Goal: Task Accomplishment & Management: Complete application form

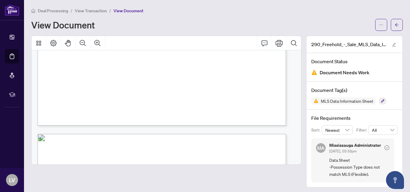
scroll to position [2551, 0]
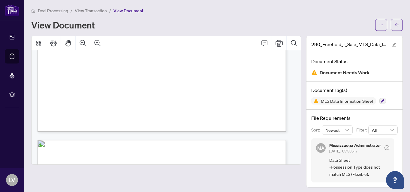
click at [348, 70] on span "Document Needs Work" at bounding box center [344, 73] width 50 height 8
click at [394, 23] on icon "arrow-left" at bounding box center [396, 25] width 4 height 4
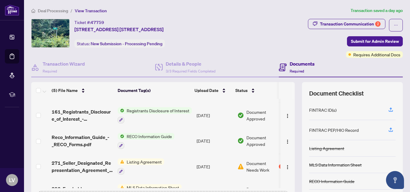
scroll to position [39, 0]
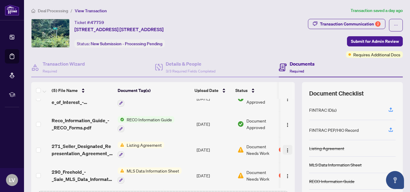
click at [282, 148] on button "button" at bounding box center [287, 150] width 10 height 10
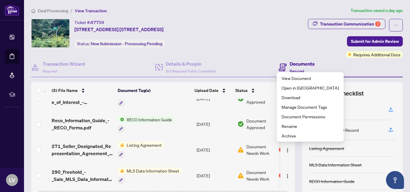
click at [281, 34] on div "Transaction Communication 2 Submit for Admin Review Requires Additional Docs" at bounding box center [319, 38] width 165 height 39
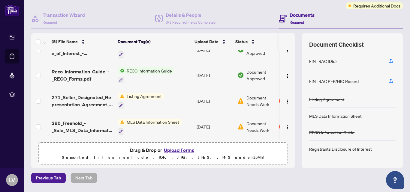
scroll to position [50, 0]
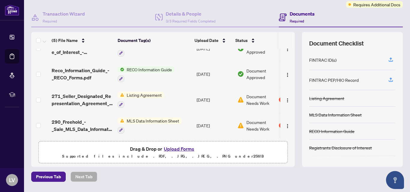
click at [183, 150] on button "Upload Forms" at bounding box center [179, 149] width 34 height 8
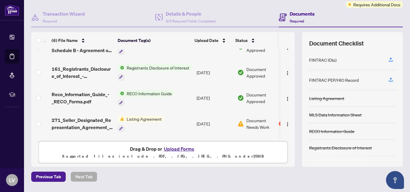
click at [184, 151] on button "Upload Forms" at bounding box center [179, 149] width 34 height 8
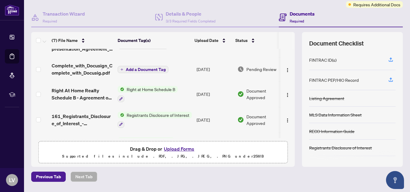
scroll to position [0, 0]
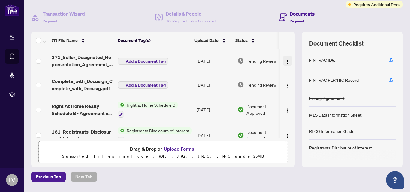
click at [285, 61] on img "button" at bounding box center [287, 61] width 5 height 5
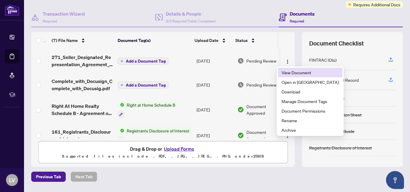
click at [303, 71] on span "View Document" at bounding box center [309, 72] width 57 height 7
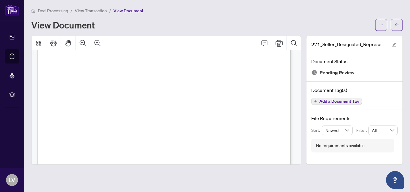
scroll to position [1566, 0]
click at [262, 14] on div "Deal Processing / View Transaction / View Document View Document" at bounding box center [216, 19] width 371 height 24
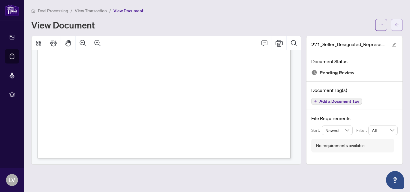
click at [398, 25] on icon "arrow-left" at bounding box center [396, 25] width 4 height 4
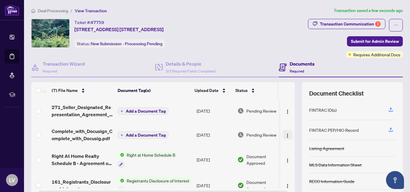
click at [285, 136] on img "button" at bounding box center [287, 135] width 5 height 5
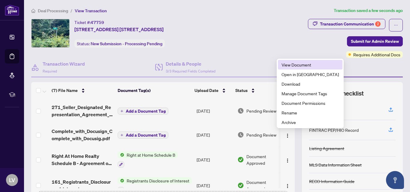
click at [310, 64] on span "View Document" at bounding box center [309, 64] width 57 height 7
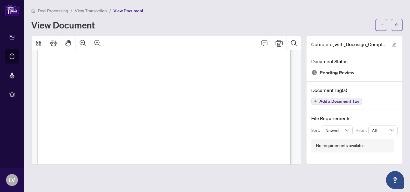
scroll to position [212, 0]
click at [400, 25] on button "button" at bounding box center [396, 25] width 12 height 12
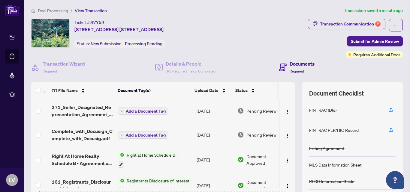
click at [153, 112] on span "Add a Document Tag" at bounding box center [146, 111] width 40 height 4
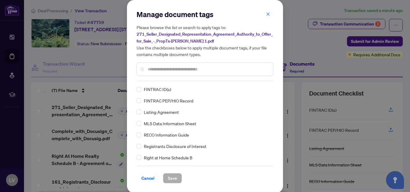
click at [170, 114] on span "Listing Agreement" at bounding box center [161, 112] width 35 height 7
click at [159, 113] on span "Listing Agreement" at bounding box center [161, 112] width 35 height 7
click at [175, 179] on button "Save" at bounding box center [172, 178] width 19 height 10
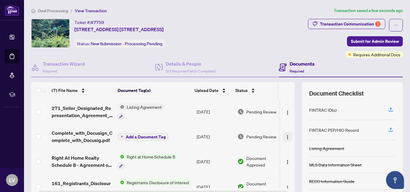
click at [285, 136] on img "button" at bounding box center [287, 137] width 5 height 5
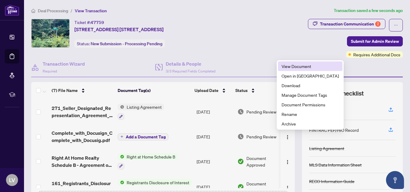
click at [305, 67] on span "View Document" at bounding box center [309, 66] width 57 height 7
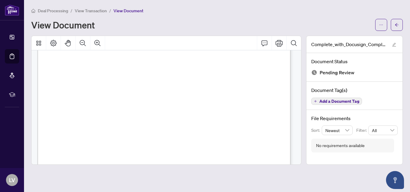
scroll to position [205, 0]
click at [395, 26] on icon "arrow-left" at bounding box center [396, 25] width 4 height 4
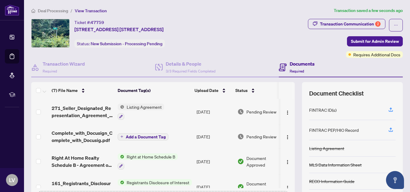
click at [163, 135] on span "Add a Document Tag" at bounding box center [146, 137] width 40 height 4
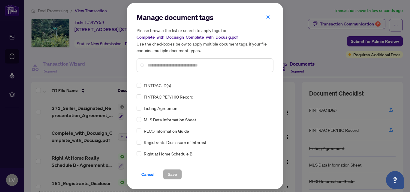
click at [188, 119] on span "MLS Data Information Sheet" at bounding box center [170, 119] width 52 height 7
click at [146, 119] on span "MLS Data Information Sheet" at bounding box center [170, 119] width 52 height 7
click at [174, 177] on span "Save" at bounding box center [172, 175] width 9 height 10
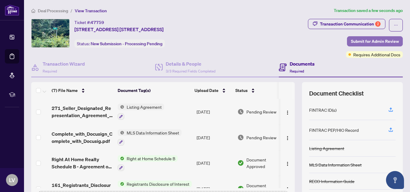
click at [375, 43] on span "Submit for Admin Review" at bounding box center [374, 42] width 48 height 10
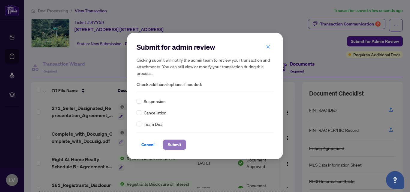
click at [174, 146] on span "Submit" at bounding box center [174, 145] width 13 height 10
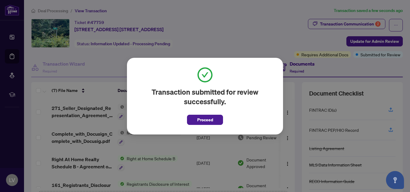
click at [225, 33] on div "Transaction submitted for review successfully. Proceed Cancel OK" at bounding box center [205, 96] width 410 height 192
click at [211, 122] on span "Proceed" at bounding box center [205, 120] width 16 height 10
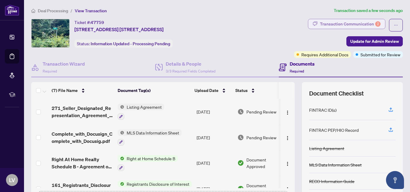
click at [343, 24] on div "Transaction Communication 2" at bounding box center [350, 24] width 61 height 10
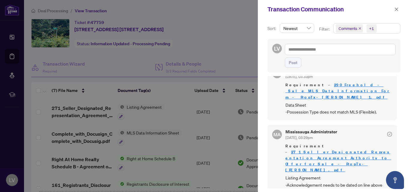
scroll to position [1, 0]
